Goal: Task Accomplishment & Management: Manage account settings

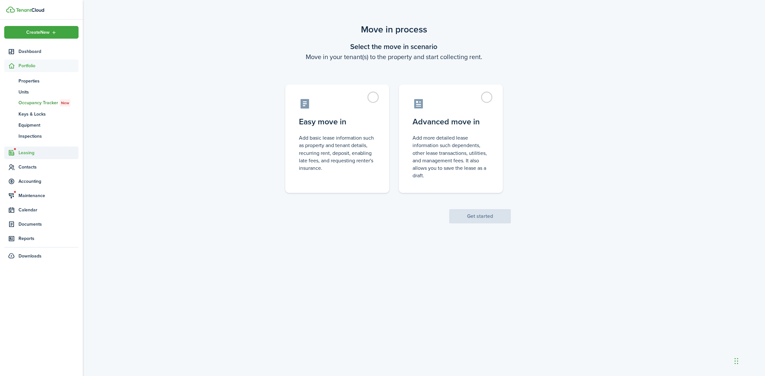
click at [23, 154] on span "Leasing" at bounding box center [49, 152] width 60 height 7
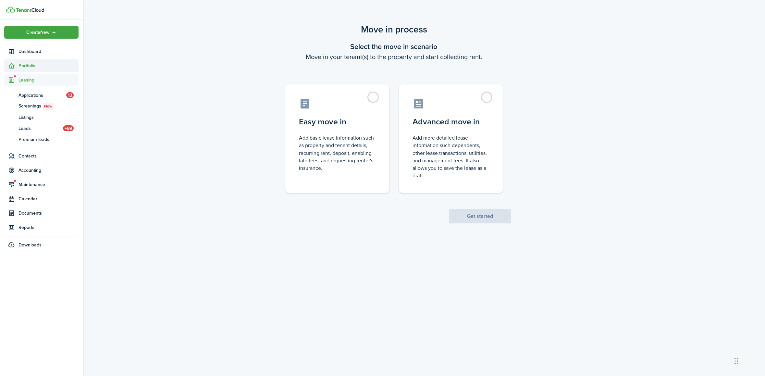
click at [35, 70] on span "Portfolio" at bounding box center [41, 65] width 74 height 13
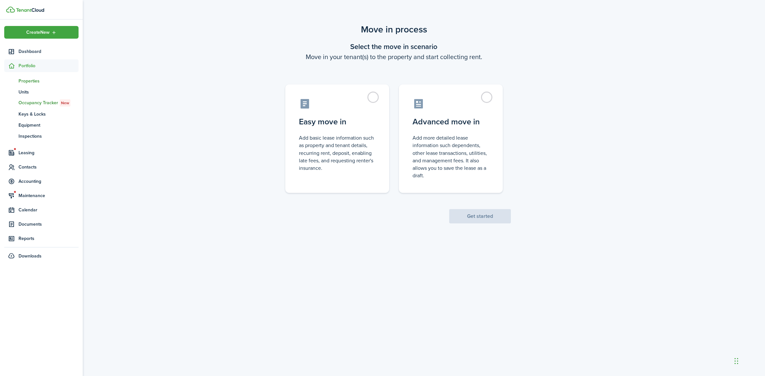
click at [31, 81] on span "Properties" at bounding box center [49, 81] width 60 height 7
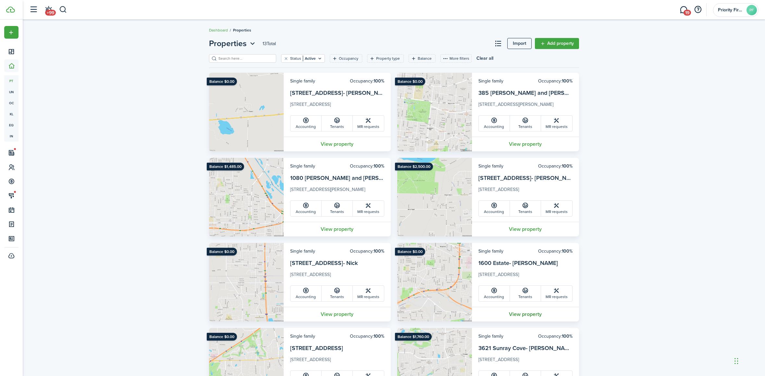
click at [516, 312] on link "View property" at bounding box center [525, 314] width 107 height 15
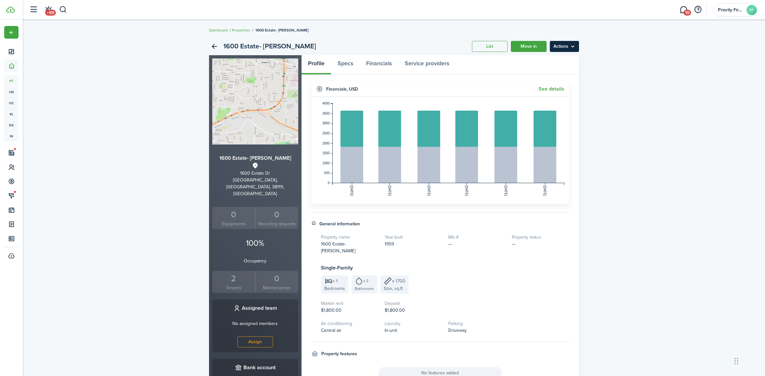
click at [570, 49] on menu-btn "Actions" at bounding box center [564, 46] width 29 height 11
click at [559, 60] on link "Edit property" at bounding box center [550, 60] width 57 height 11
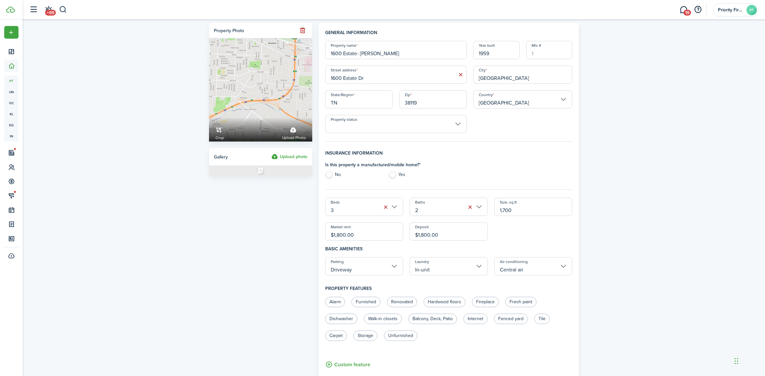
click at [461, 125] on input "Property status" at bounding box center [396, 124] width 142 height 18
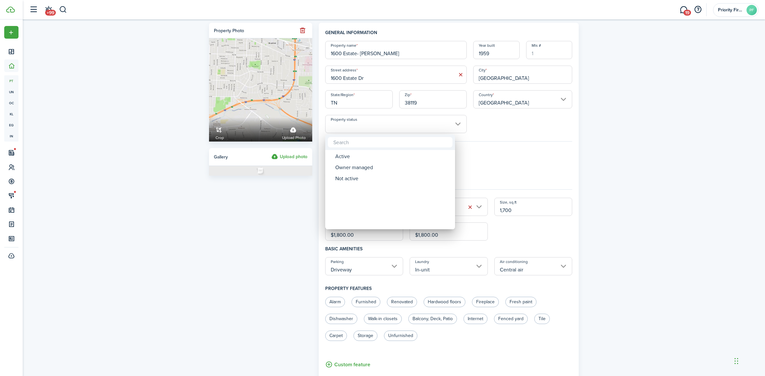
click at [503, 123] on div at bounding box center [382, 188] width 869 height 480
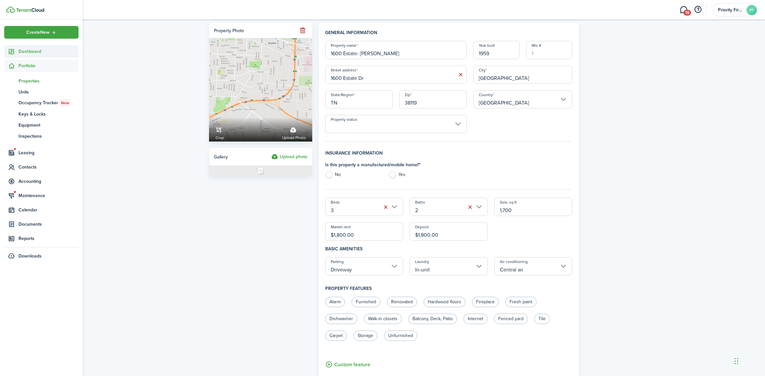
click at [33, 55] on link "Dashboard" at bounding box center [41, 51] width 74 height 13
